Goal: Task Accomplishment & Management: Use online tool/utility

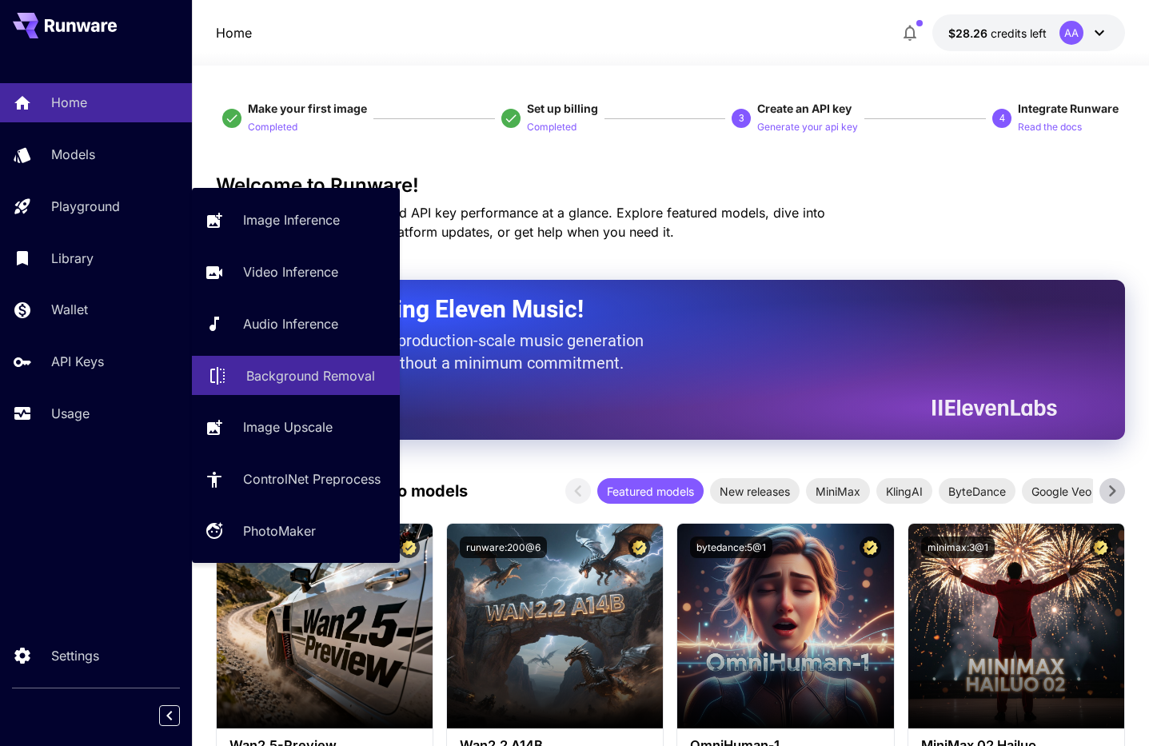
click at [319, 379] on p "Background Removal" at bounding box center [310, 375] width 129 height 19
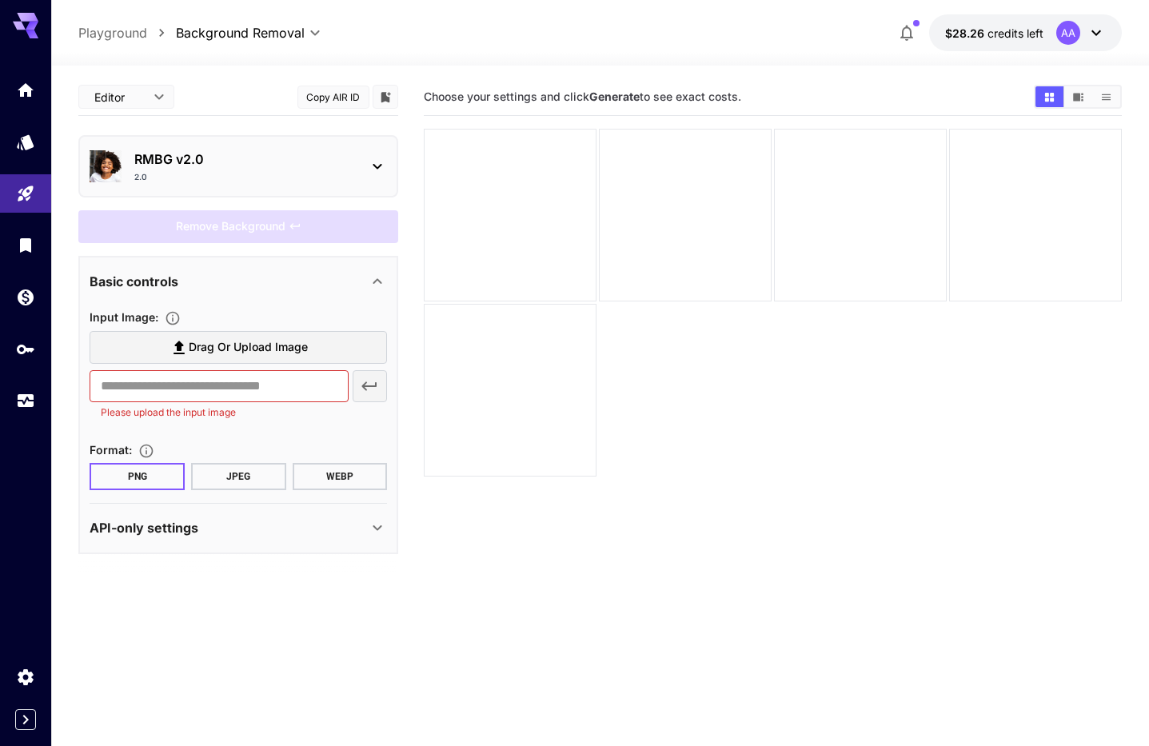
click at [241, 344] on span "Drag or upload image" at bounding box center [248, 347] width 119 height 20
click at [0, 0] on input "Drag or upload image" at bounding box center [0, 0] width 0 height 0
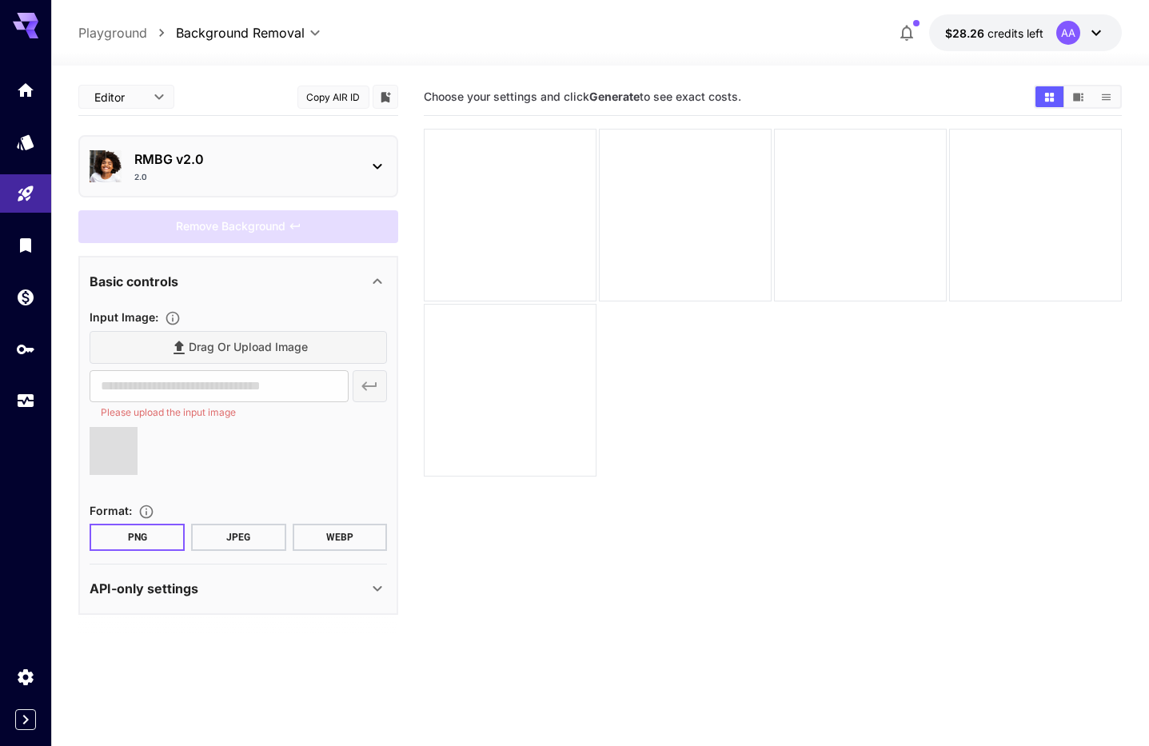
type input "**********"
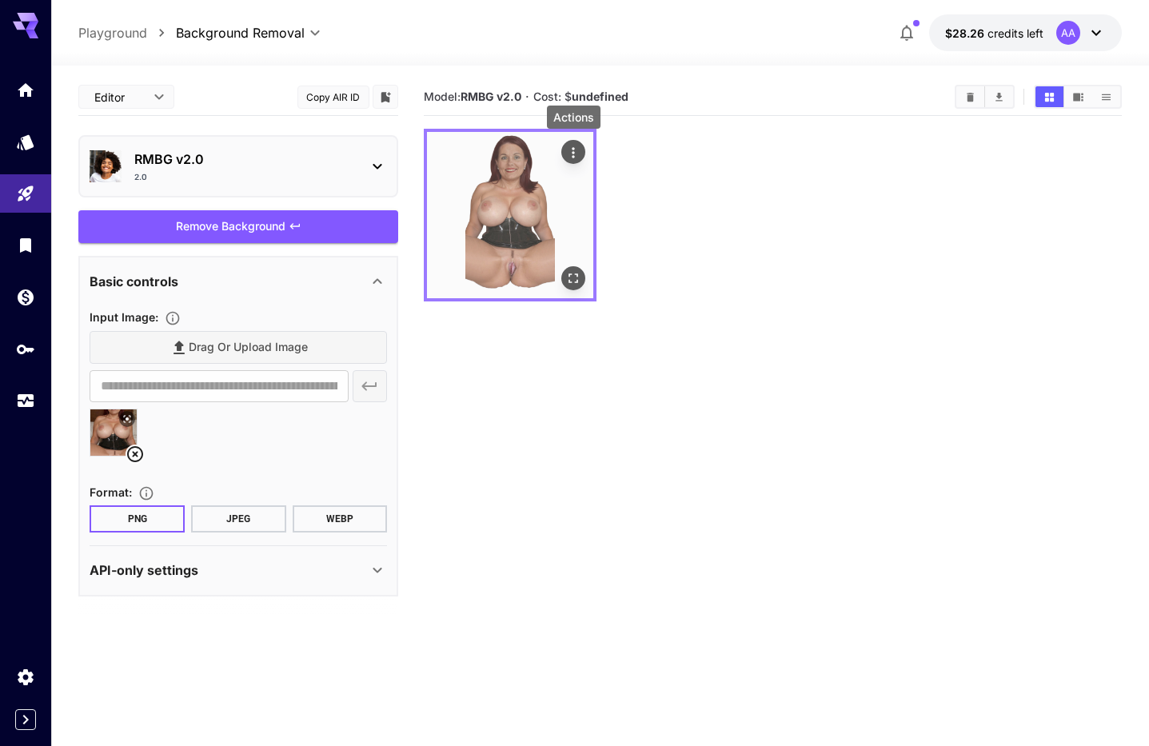
click at [569, 155] on icon "Actions" at bounding box center [573, 153] width 16 height 16
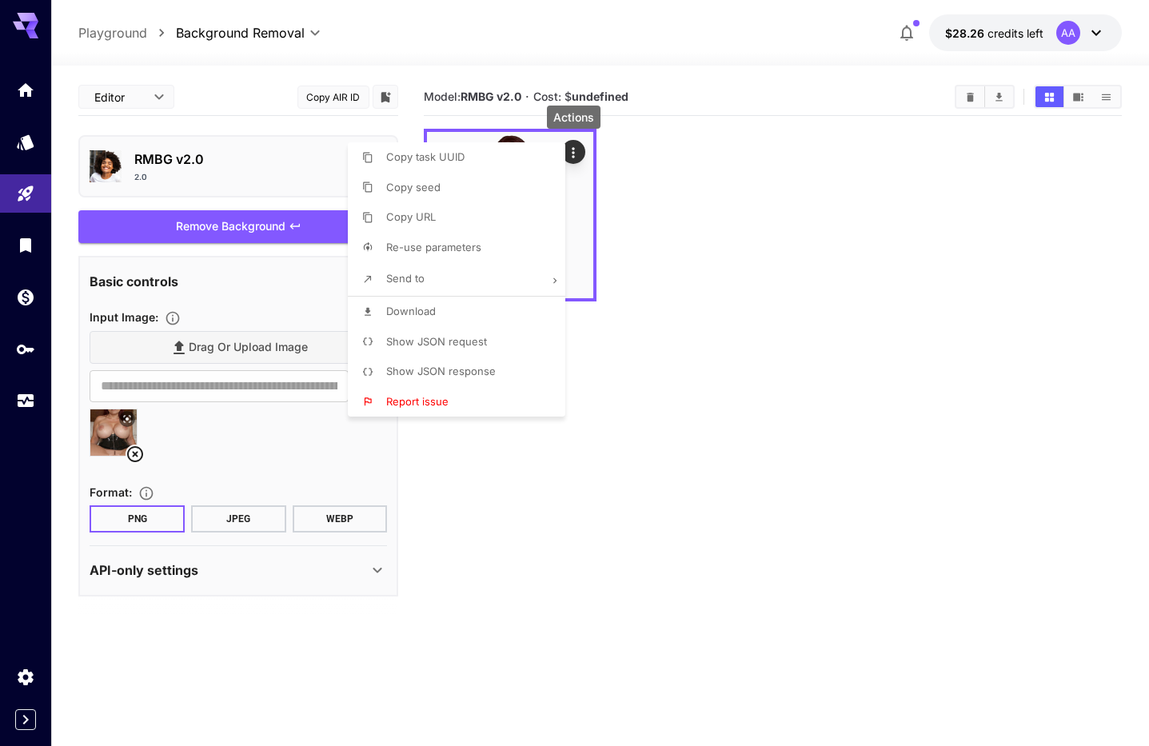
click at [425, 309] on span "Download" at bounding box center [411, 311] width 50 height 13
click at [742, 161] on div at bounding box center [574, 373] width 1149 height 746
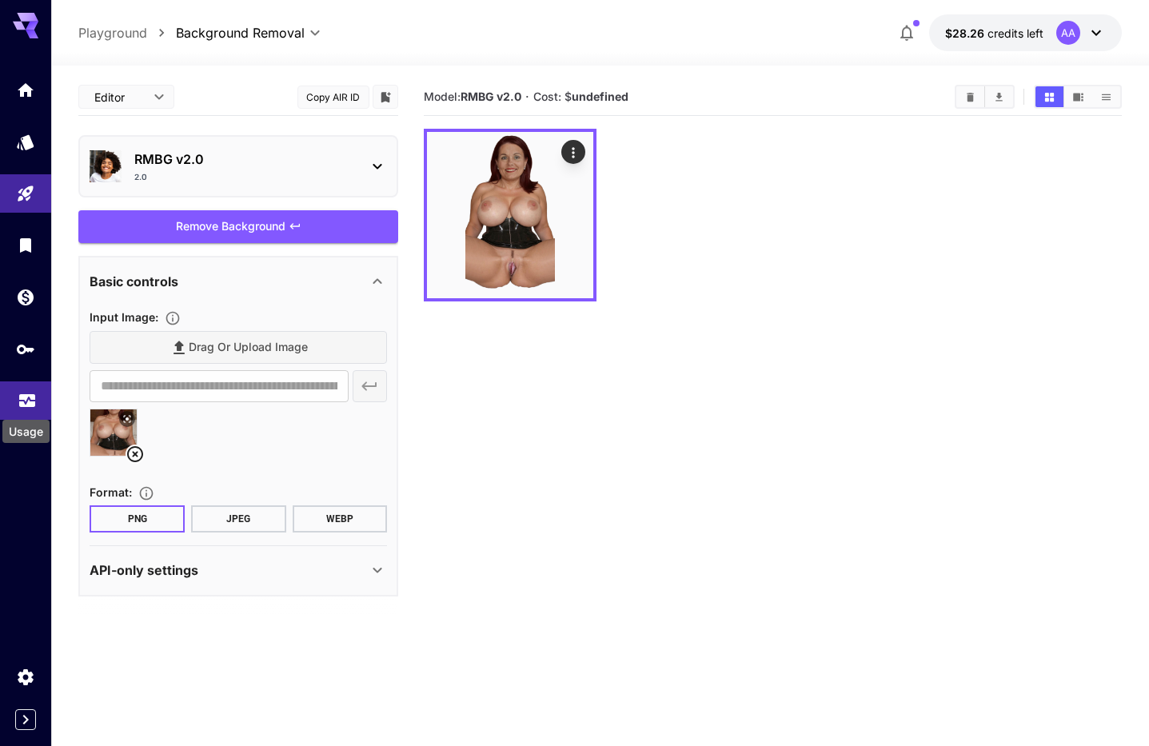
click at [26, 405] on icon "Usage" at bounding box center [27, 395] width 19 height 19
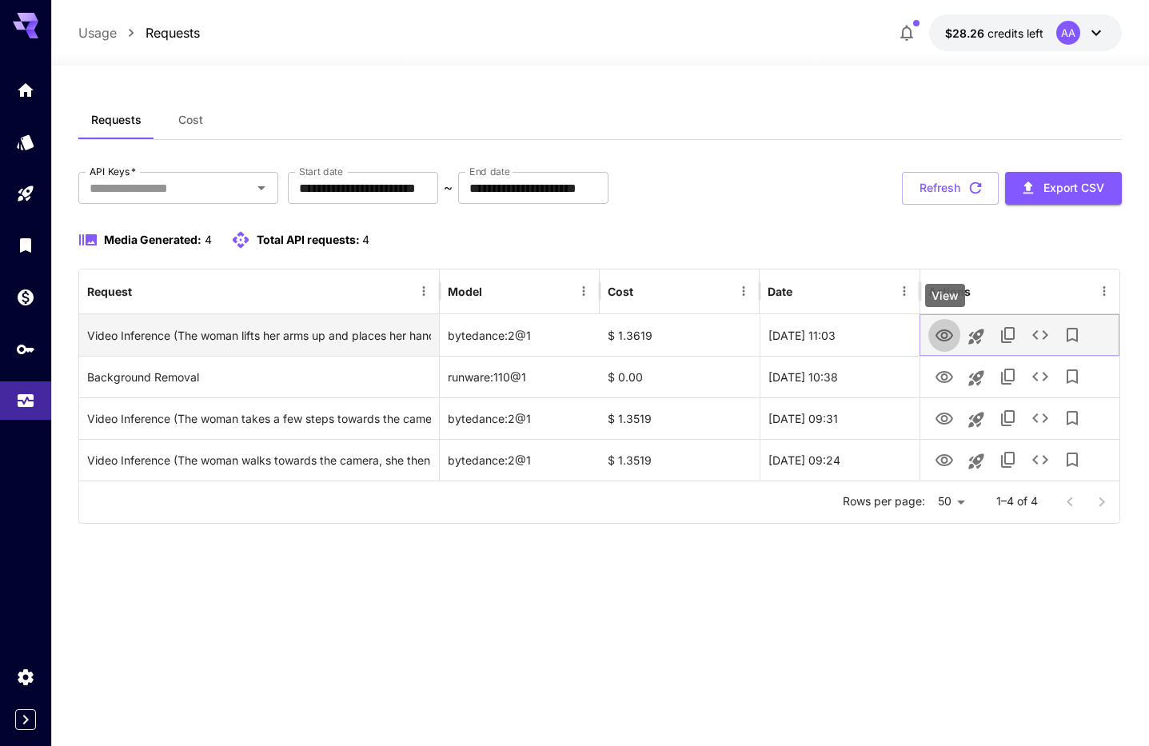
click at [944, 333] on icon "View" at bounding box center [945, 335] width 18 height 12
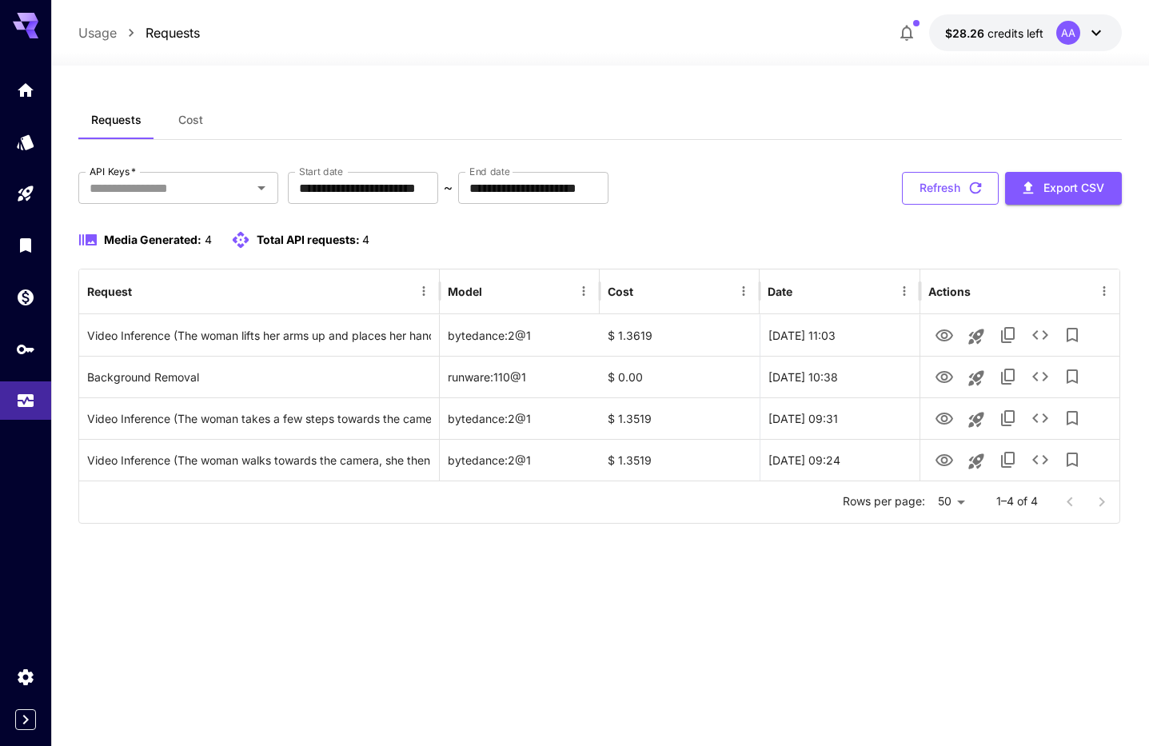
click at [957, 184] on button "Refresh" at bounding box center [950, 188] width 97 height 33
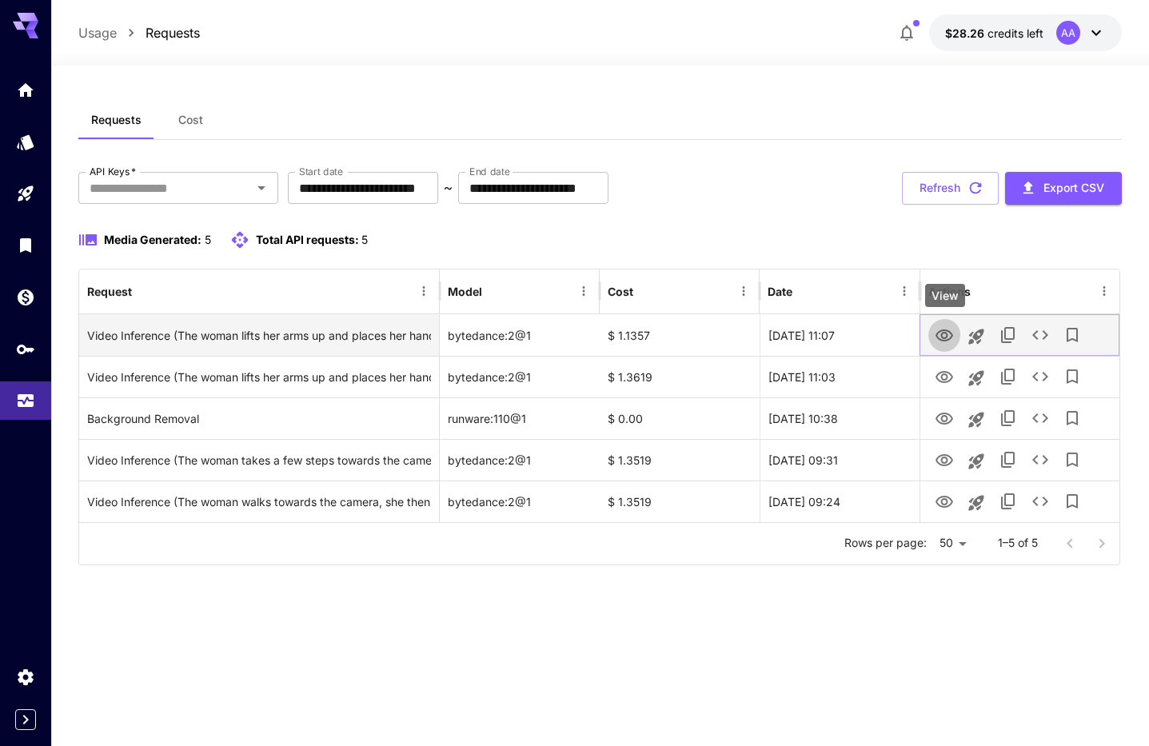
click at [944, 333] on icon "View" at bounding box center [945, 335] width 18 height 12
